Goal: Check status: Check status

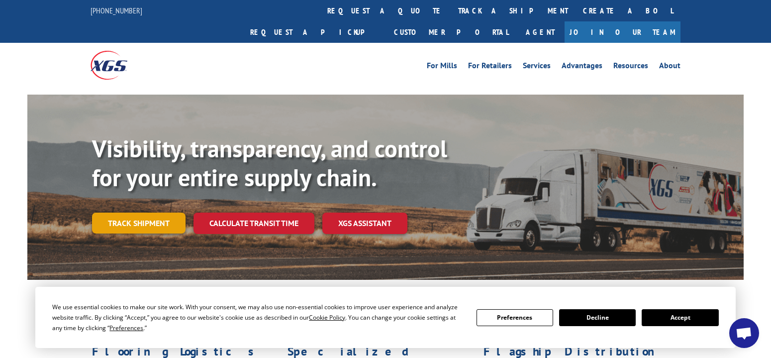
click at [139, 212] on link "Track shipment" at bounding box center [139, 222] width 94 height 21
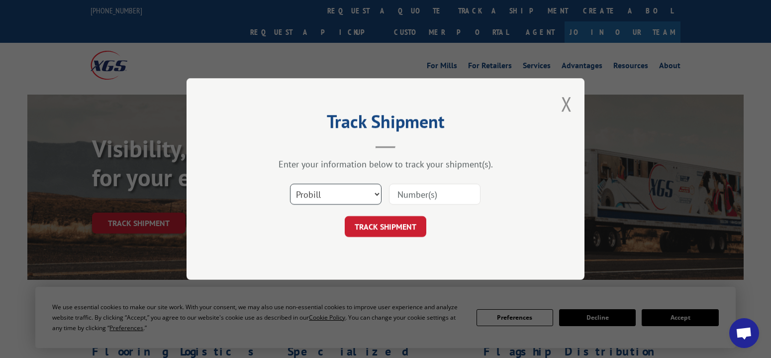
click at [373, 192] on select "Select category... Probill BOL PO" at bounding box center [336, 194] width 92 height 21
select select "po"
click at [290, 184] on select "Select category... Probill BOL PO" at bounding box center [336, 194] width 92 height 21
click at [444, 198] on input at bounding box center [435, 194] width 92 height 21
type input "15863632"
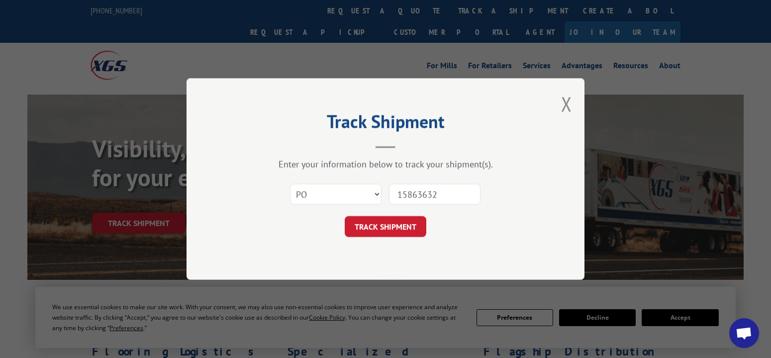
click button "TRACK SHIPMENT" at bounding box center [386, 226] width 82 height 21
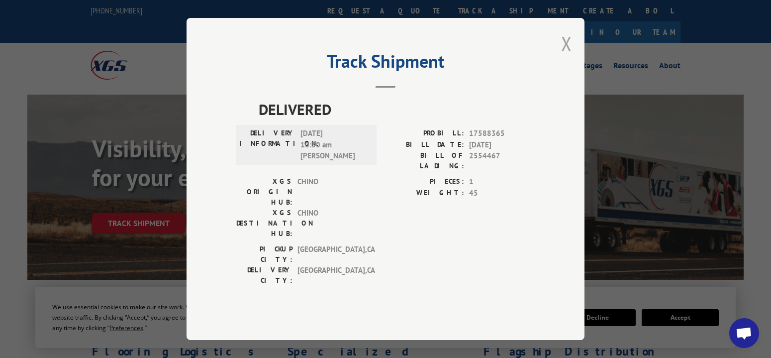
click at [568, 57] on button "Close modal" at bounding box center [566, 43] width 11 height 26
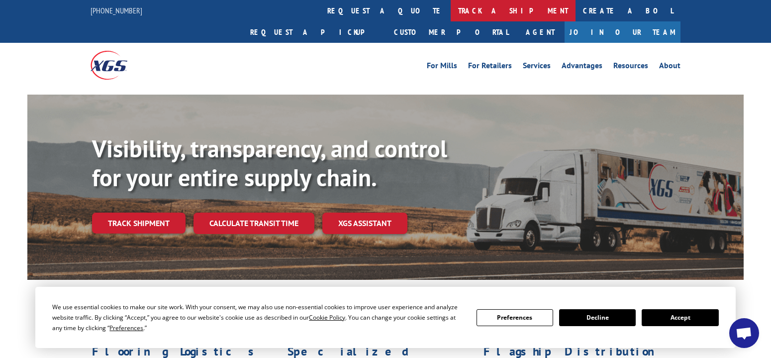
click at [451, 10] on link "track a shipment" at bounding box center [513, 10] width 125 height 21
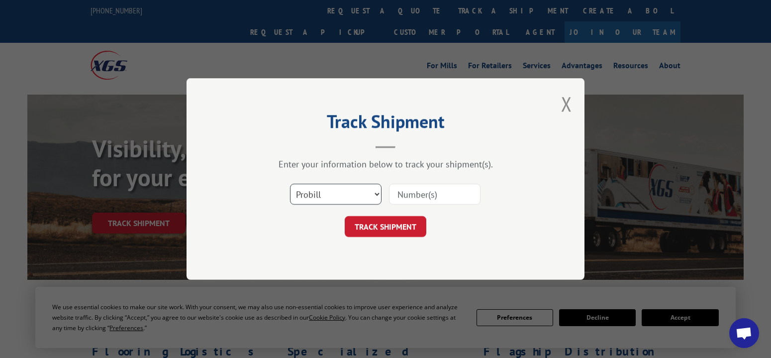
click at [377, 193] on select "Select category... Probill BOL PO" at bounding box center [336, 194] width 92 height 21
click at [290, 184] on select "Select category... Probill BOL PO" at bounding box center [336, 194] width 92 height 21
click at [427, 193] on input at bounding box center [435, 194] width 92 height 21
paste input "2554467"
type input "2554467"
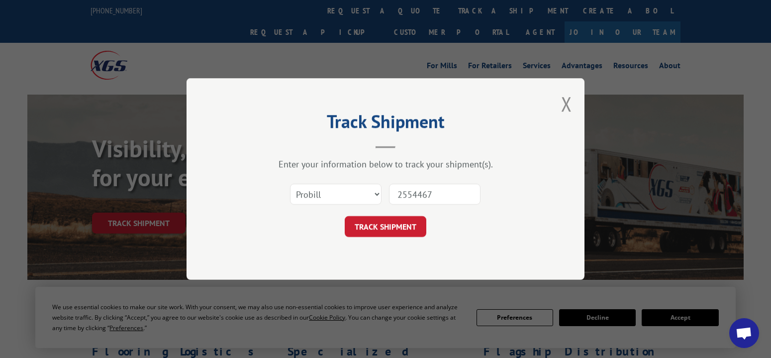
drag, startPoint x: 440, startPoint y: 197, endPoint x: 358, endPoint y: 206, distance: 83.1
click at [358, 206] on div "Select category... Probill BOL PO 2554467" at bounding box center [385, 194] width 299 height 33
paste input "2554467"
type input "2554467"
click at [373, 223] on button "TRACK SHIPMENT" at bounding box center [386, 226] width 82 height 21
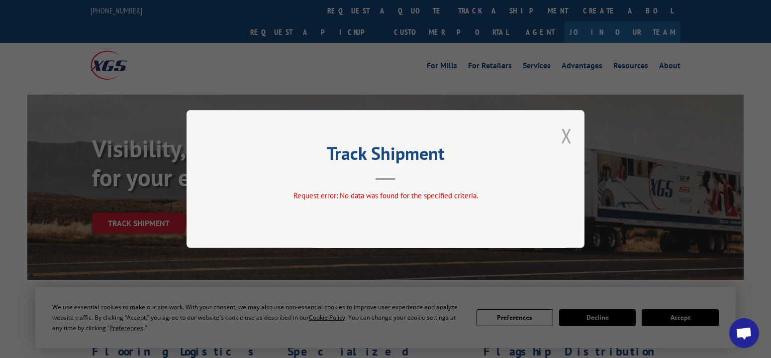
click at [565, 134] on button "Close modal" at bounding box center [566, 135] width 11 height 26
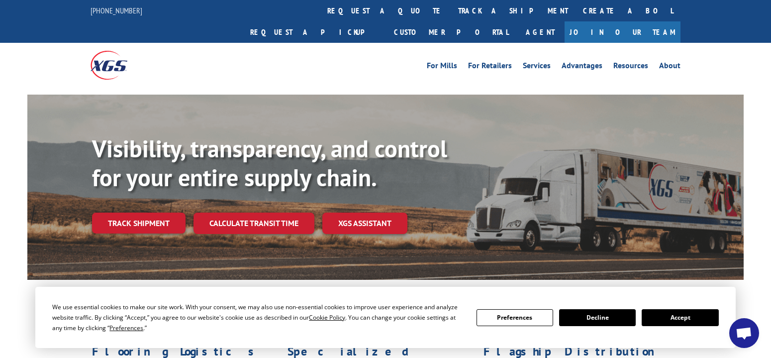
click at [685, 323] on button "Accept" at bounding box center [680, 317] width 77 height 17
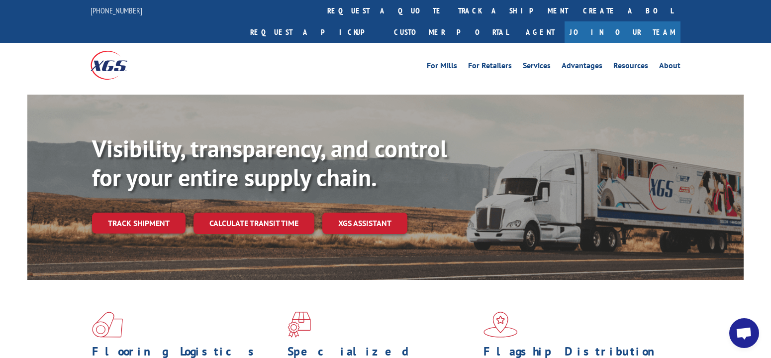
scroll to position [199, 0]
click at [140, 212] on link "Track shipment" at bounding box center [139, 222] width 94 height 21
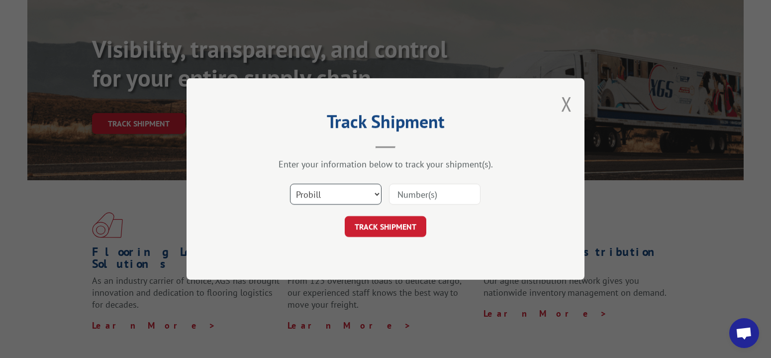
scroll to position [149, 0]
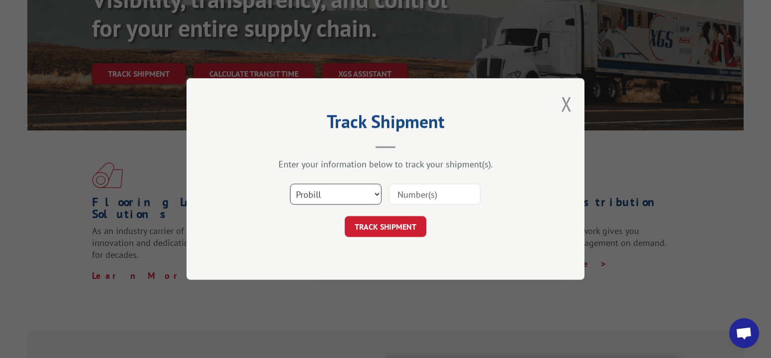
click at [376, 197] on select "Select category... Probill BOL PO" at bounding box center [336, 194] width 92 height 21
select select "po"
click at [290, 184] on select "Select category... Probill BOL PO" at bounding box center [336, 194] width 92 height 21
click at [422, 196] on input at bounding box center [435, 194] width 92 height 21
type input "15865924"
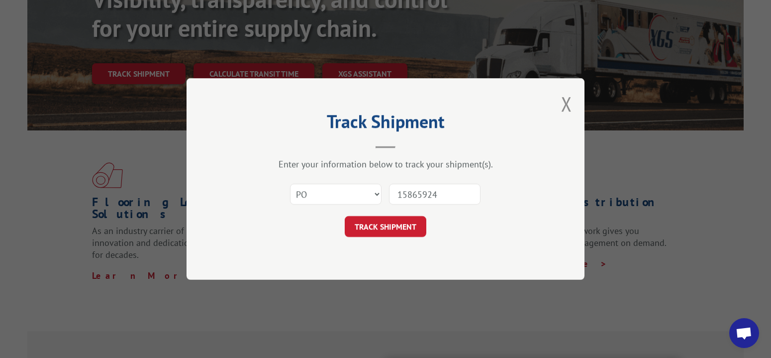
click button "TRACK SHIPMENT" at bounding box center [386, 226] width 82 height 21
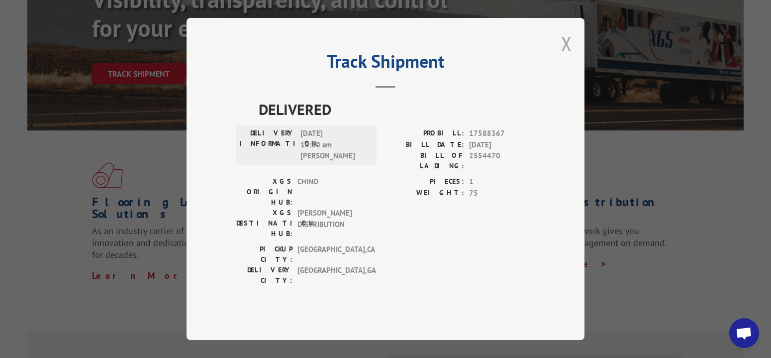
click at [570, 57] on button "Close modal" at bounding box center [566, 43] width 11 height 26
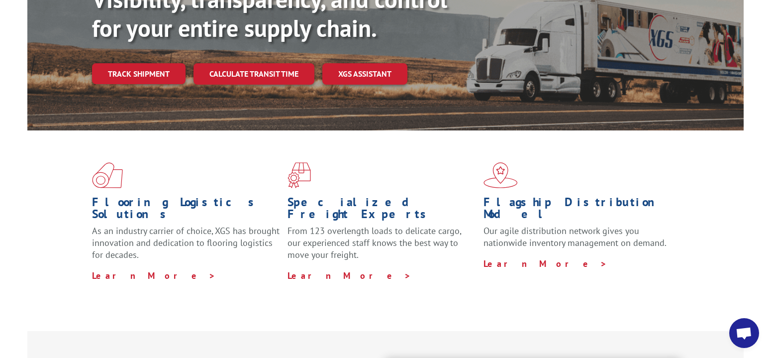
scroll to position [0, 0]
